Goal: Information Seeking & Learning: Find specific page/section

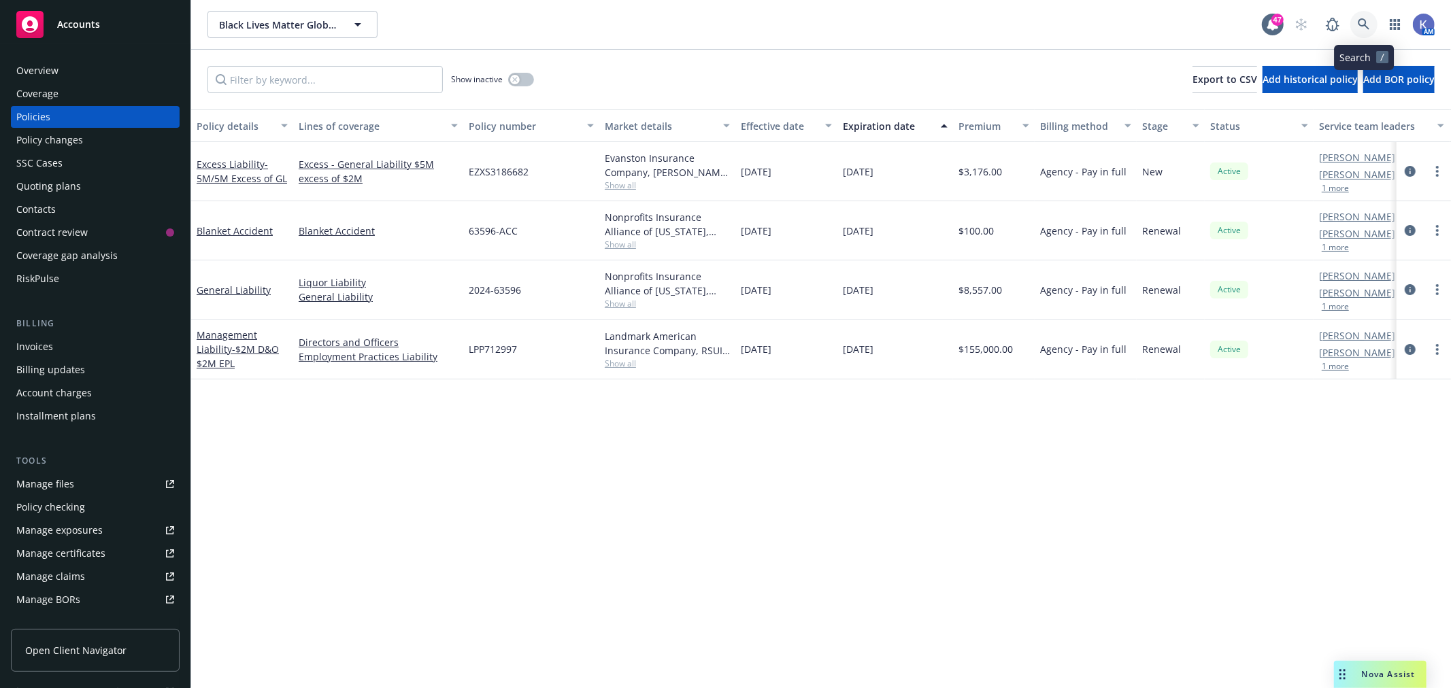
click at [1365, 25] on icon at bounding box center [1364, 24] width 12 height 12
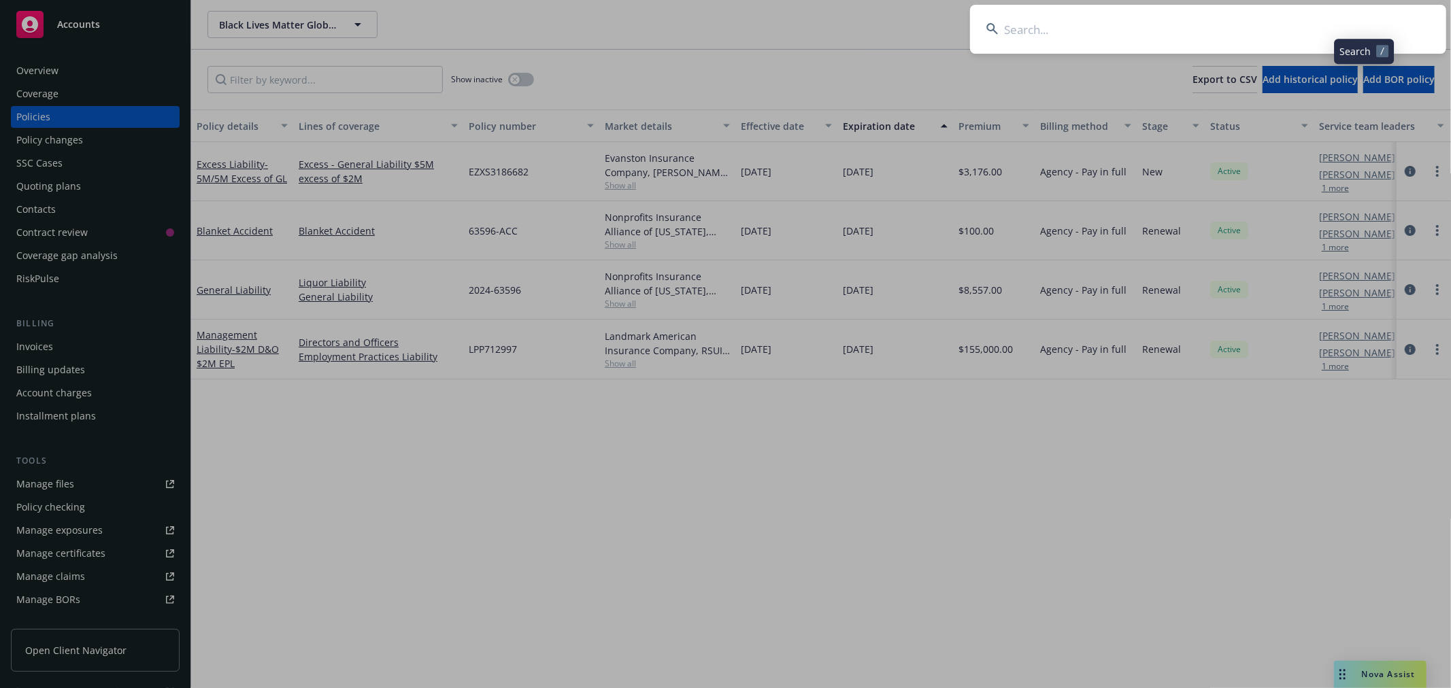
click at [1291, 31] on input at bounding box center [1208, 29] width 476 height 49
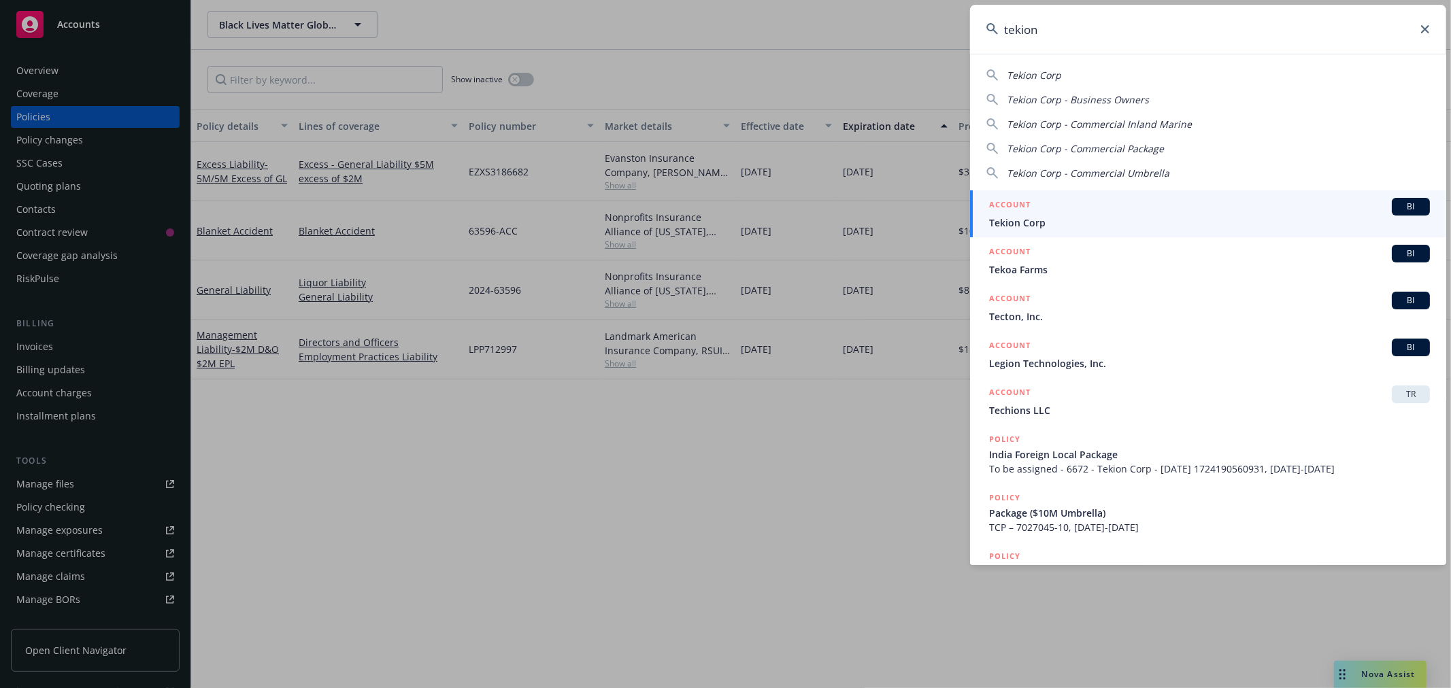
type input "tekion"
click at [1046, 214] on div "ACCOUNT BI" at bounding box center [1209, 207] width 441 height 18
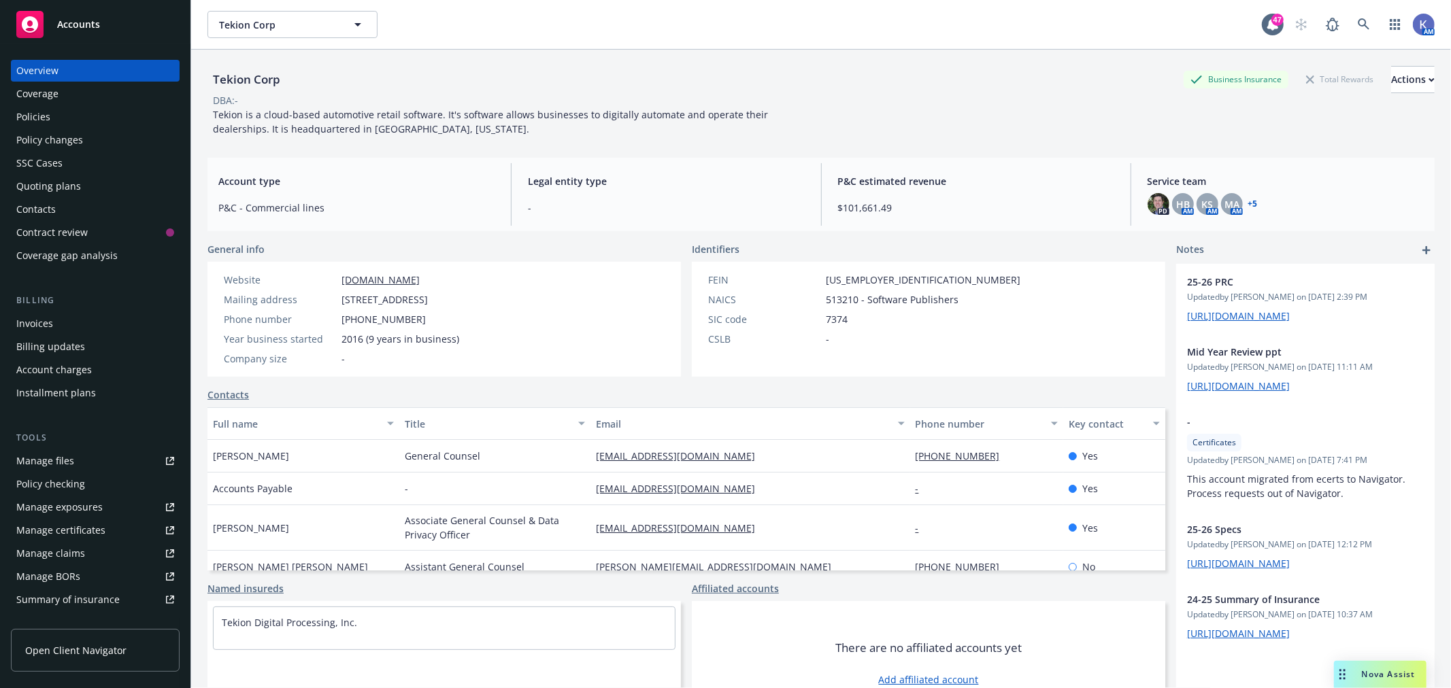
click at [112, 120] on div "Policies" at bounding box center [95, 117] width 158 height 22
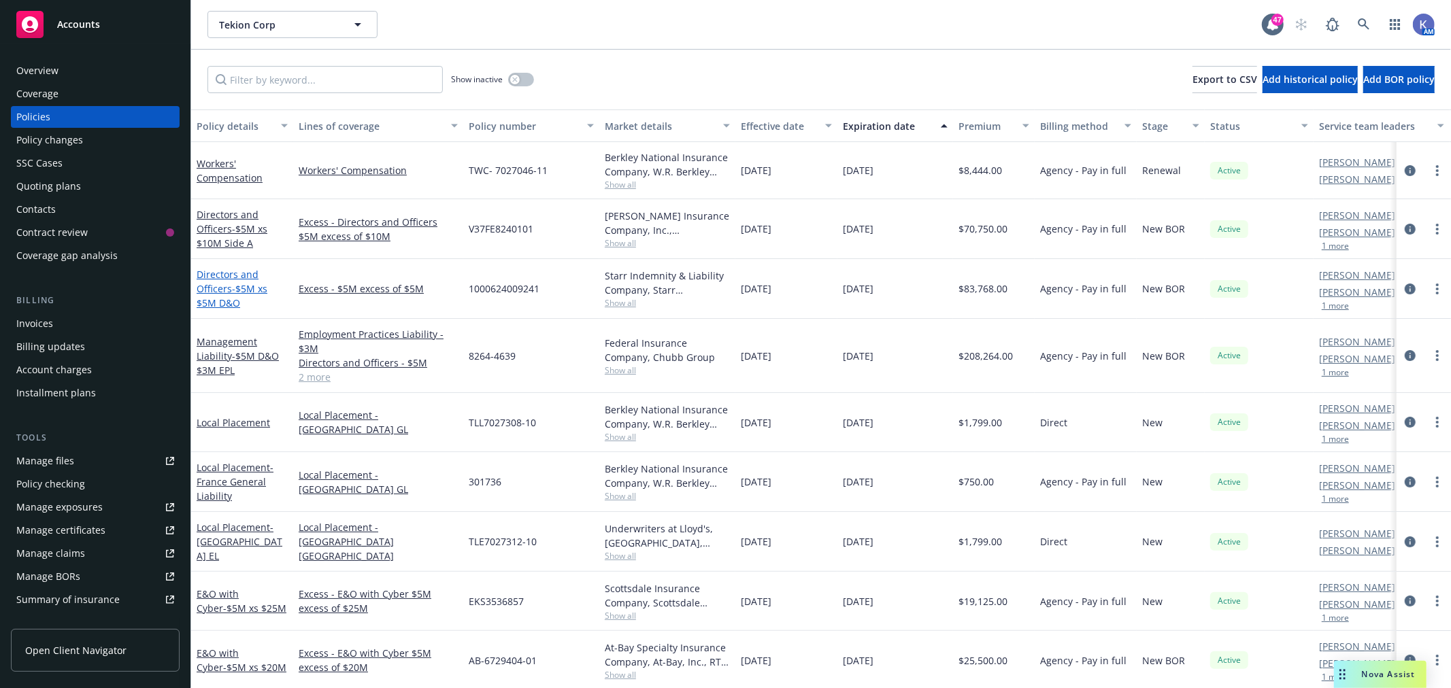
click at [225, 290] on link "Directors and Officers - $5M xs $5M D&O" at bounding box center [232, 288] width 71 height 41
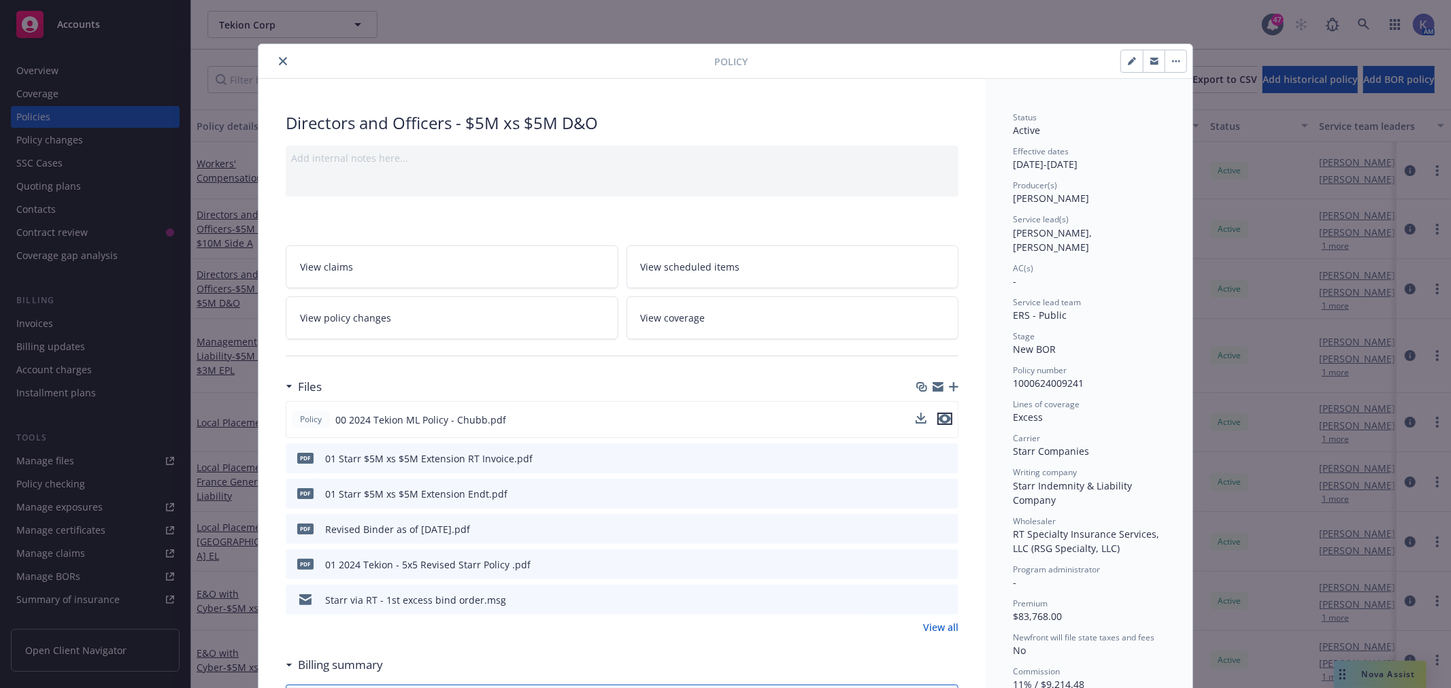
click at [939, 418] on icon "preview file" at bounding box center [945, 419] width 12 height 10
click at [940, 563] on icon "preview file" at bounding box center [946, 564] width 12 height 10
click at [280, 60] on icon "close" at bounding box center [283, 61] width 8 height 8
